Goal: Task Accomplishment & Management: Manage account settings

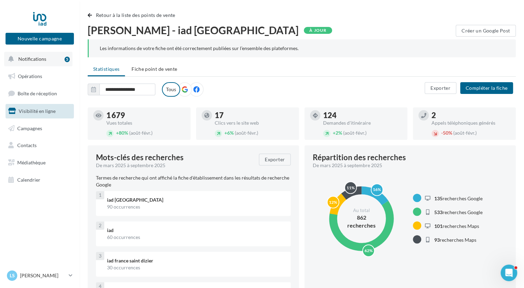
click at [49, 59] on button "Notifications 5" at bounding box center [38, 59] width 68 height 15
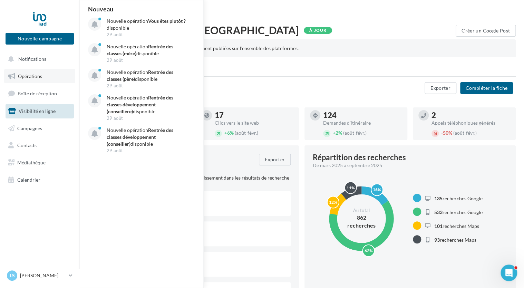
click at [48, 77] on link "Opérations" at bounding box center [39, 76] width 71 height 15
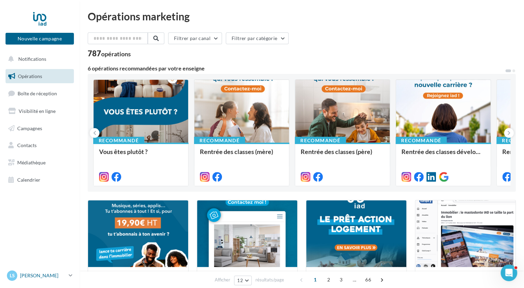
click at [57, 276] on p "[PERSON_NAME]" at bounding box center [43, 275] width 46 height 7
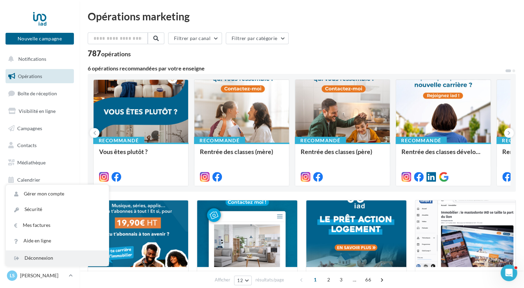
click at [51, 260] on div "Déconnexion" at bounding box center [57, 258] width 103 height 16
